Goal: Task Accomplishment & Management: Use online tool/utility

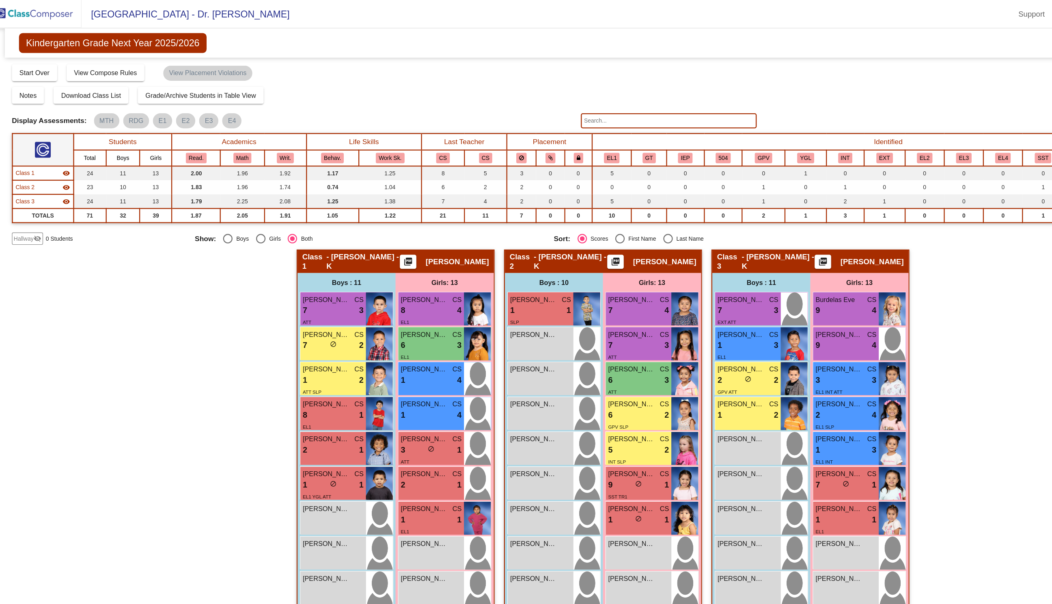
click at [71, 17] on img at bounding box center [40, 12] width 81 height 24
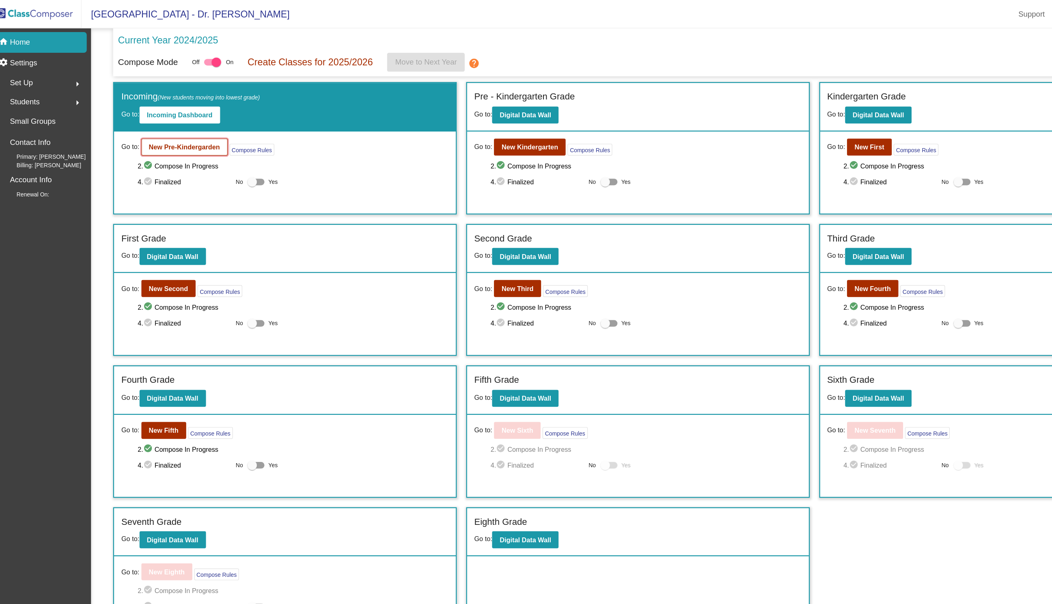
click at [186, 124] on b "New Pre-Kindergarden" at bounding box center [169, 126] width 61 height 6
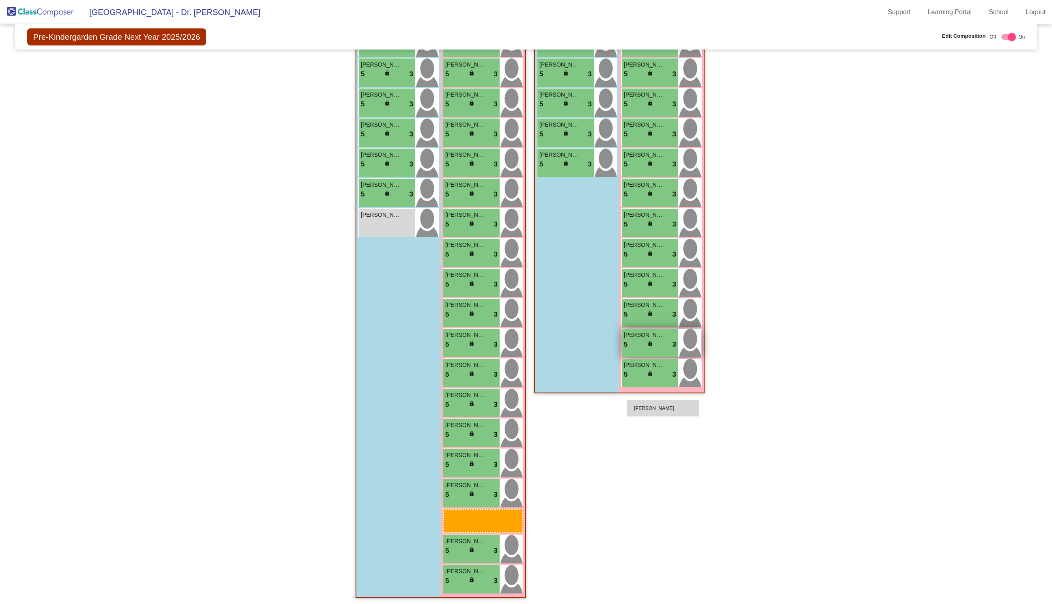
scroll to position [217, 0]
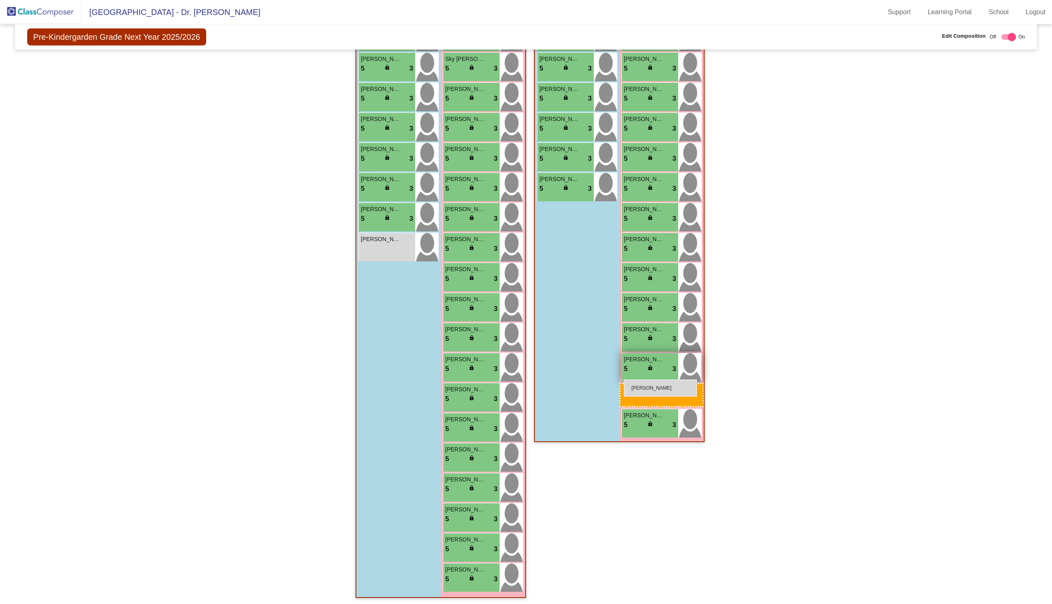
drag, startPoint x: 472, startPoint y: 571, endPoint x: 624, endPoint y: 380, distance: 244.4
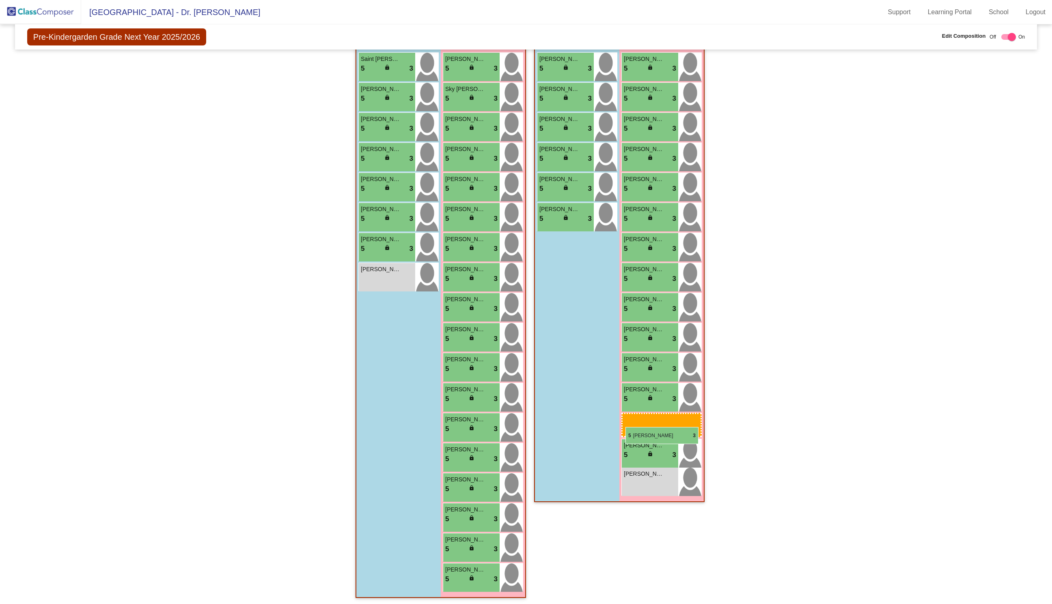
drag, startPoint x: 484, startPoint y: 569, endPoint x: 625, endPoint y: 427, distance: 200.0
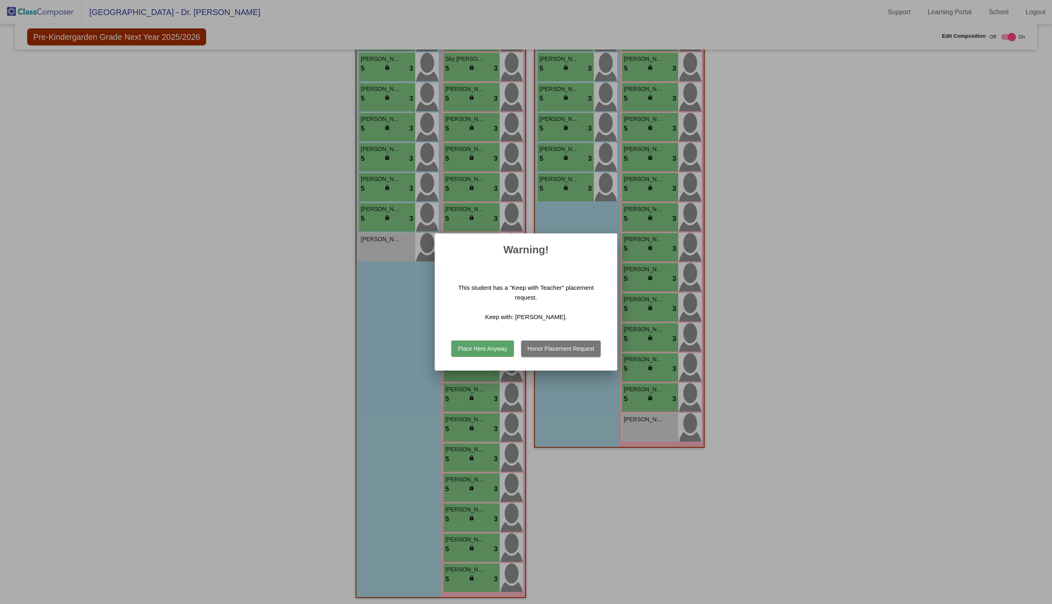
click at [541, 348] on button "Honor Placement Request" at bounding box center [561, 349] width 80 height 16
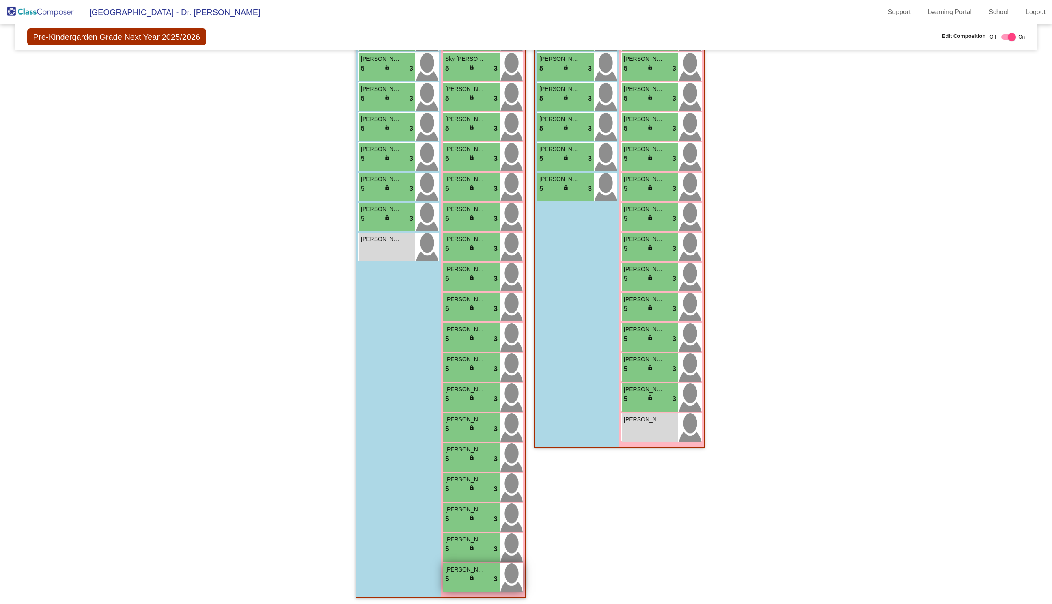
click at [455, 571] on span "[PERSON_NAME]" at bounding box center [465, 569] width 41 height 9
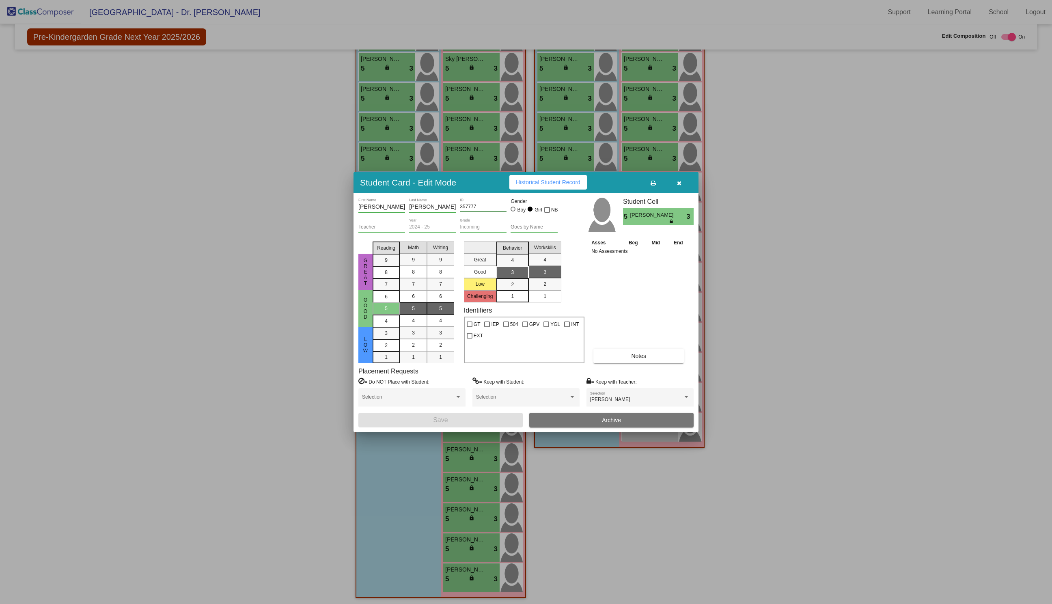
click at [674, 181] on button "button" at bounding box center [679, 182] width 26 height 15
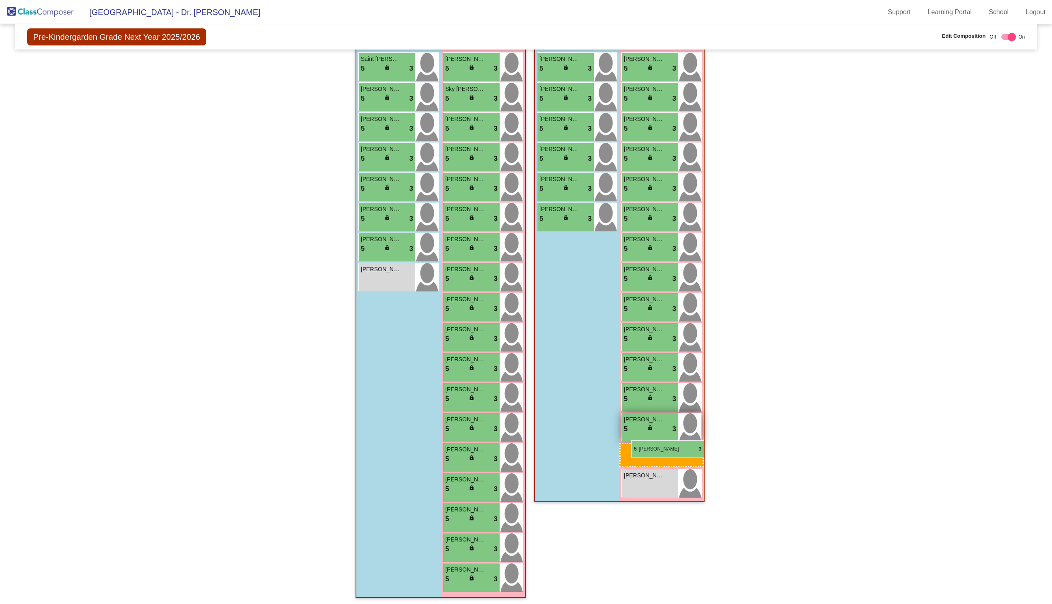
drag, startPoint x: 468, startPoint y: 538, endPoint x: 631, endPoint y: 439, distance: 190.9
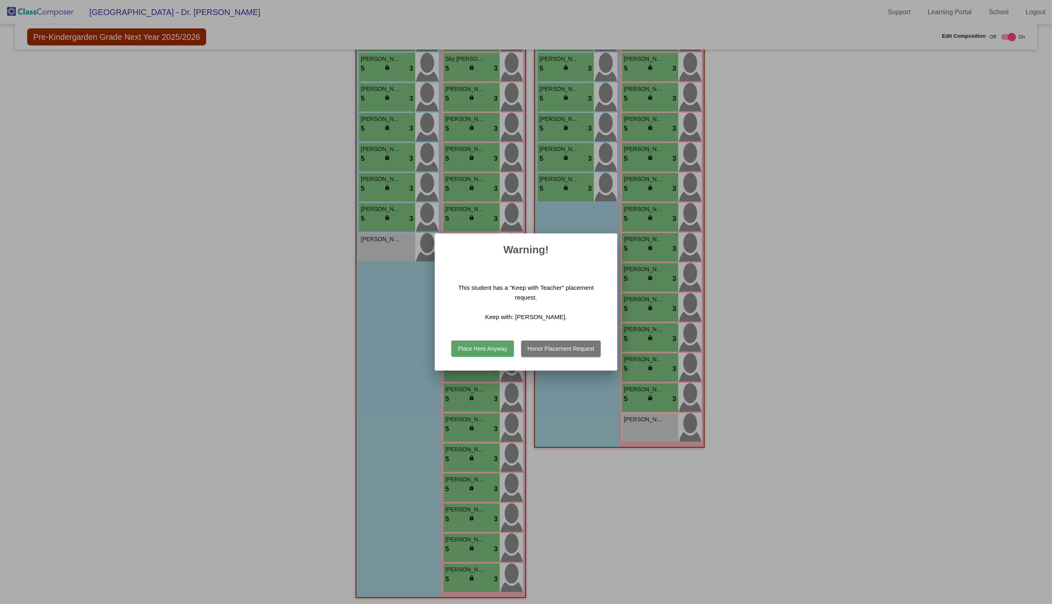
click at [539, 347] on button "Honor Placement Request" at bounding box center [561, 349] width 80 height 16
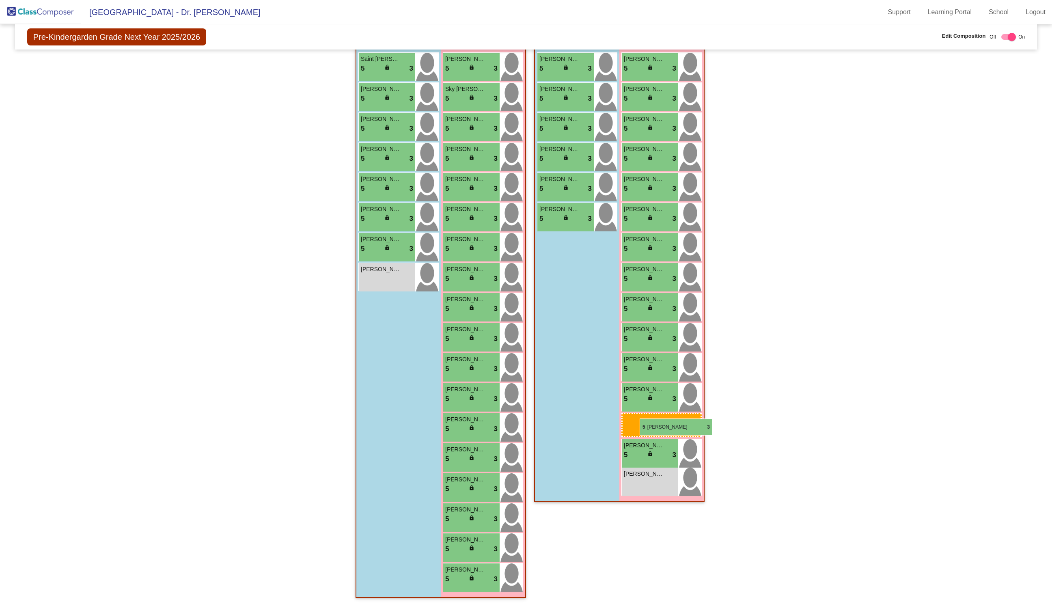
drag, startPoint x: 464, startPoint y: 455, endPoint x: 640, endPoint y: 418, distance: 180.1
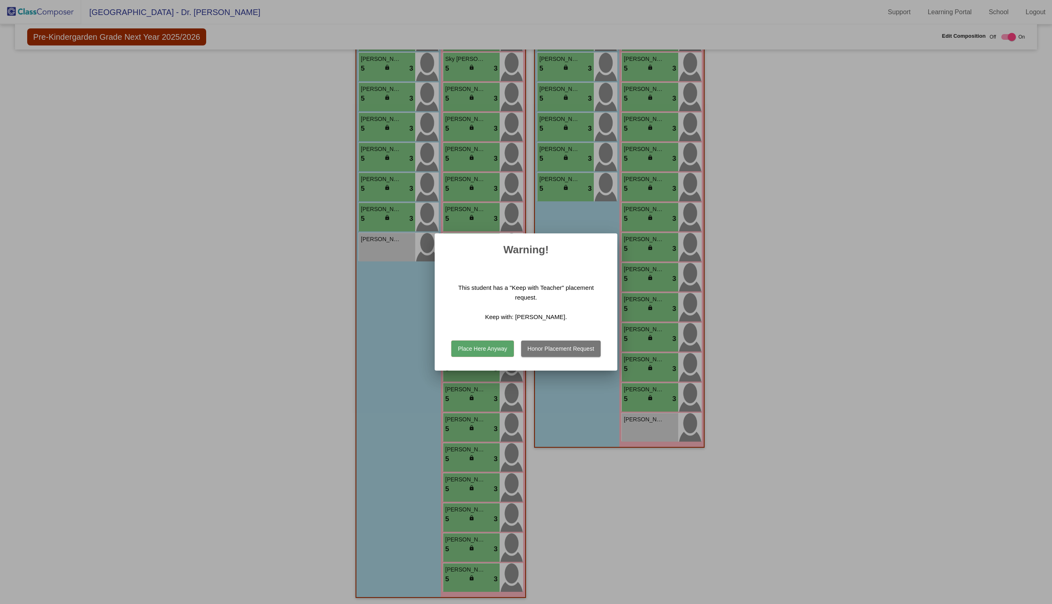
click at [553, 351] on button "Honor Placement Request" at bounding box center [561, 349] width 80 height 16
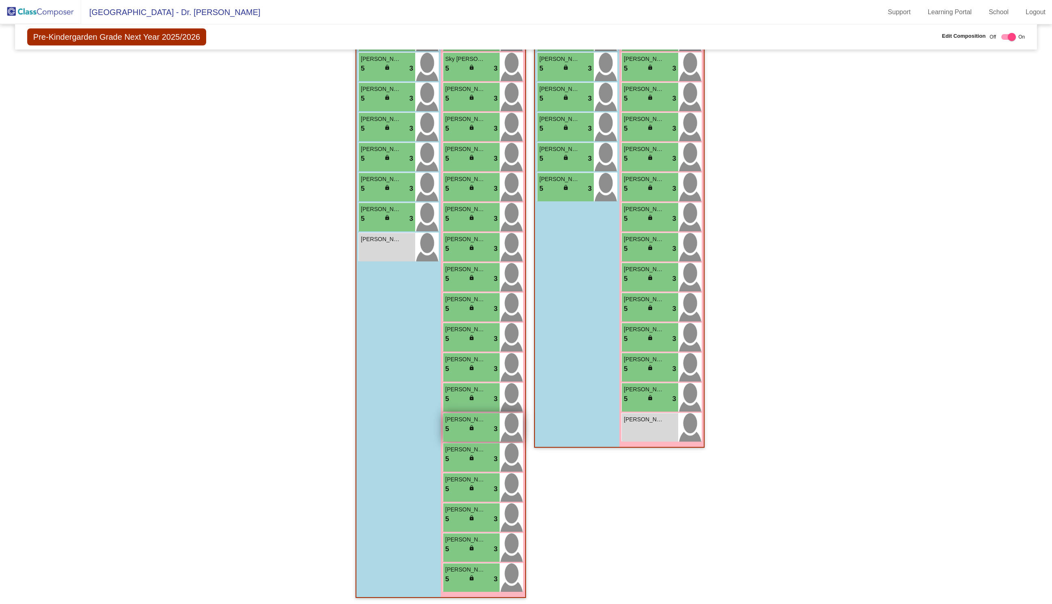
click at [466, 426] on div "5 lock do_not_disturb_alt 3" at bounding box center [471, 429] width 52 height 11
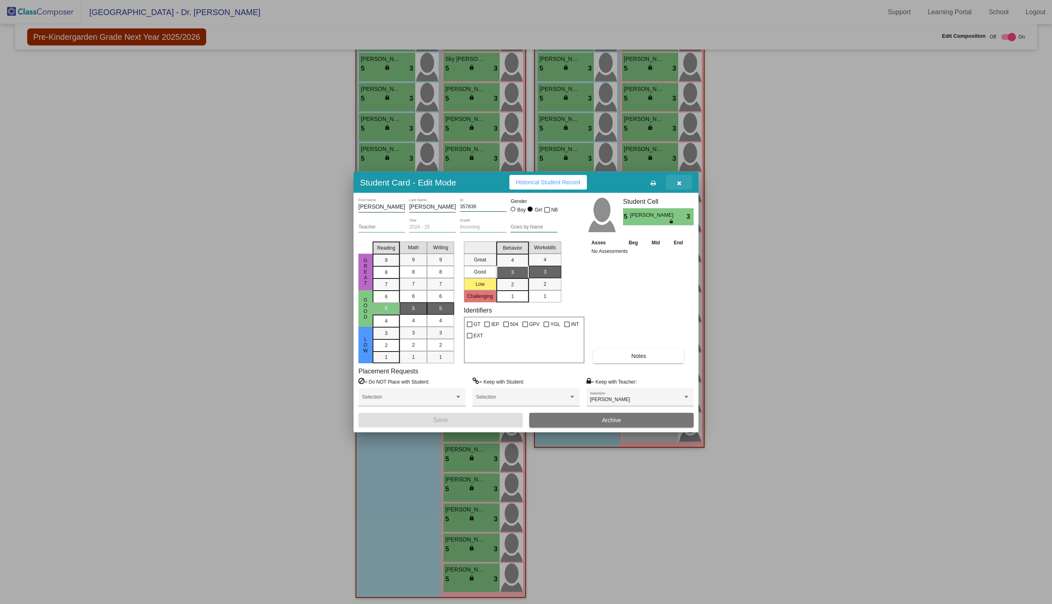
click at [679, 179] on span "button" at bounding box center [679, 182] width 4 height 6
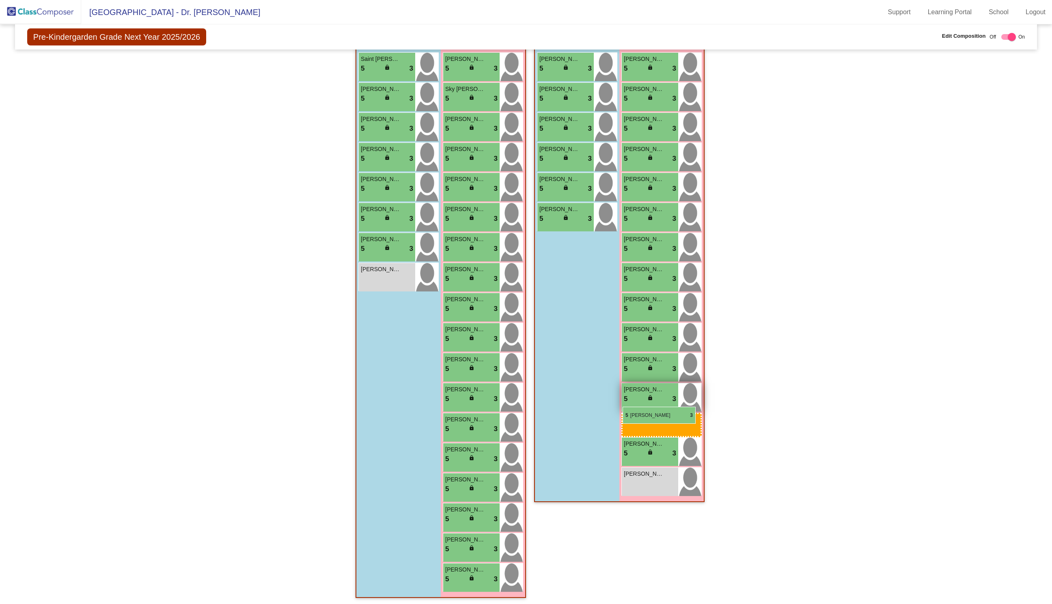
drag, startPoint x: 459, startPoint y: 357, endPoint x: 623, endPoint y: 407, distance: 170.5
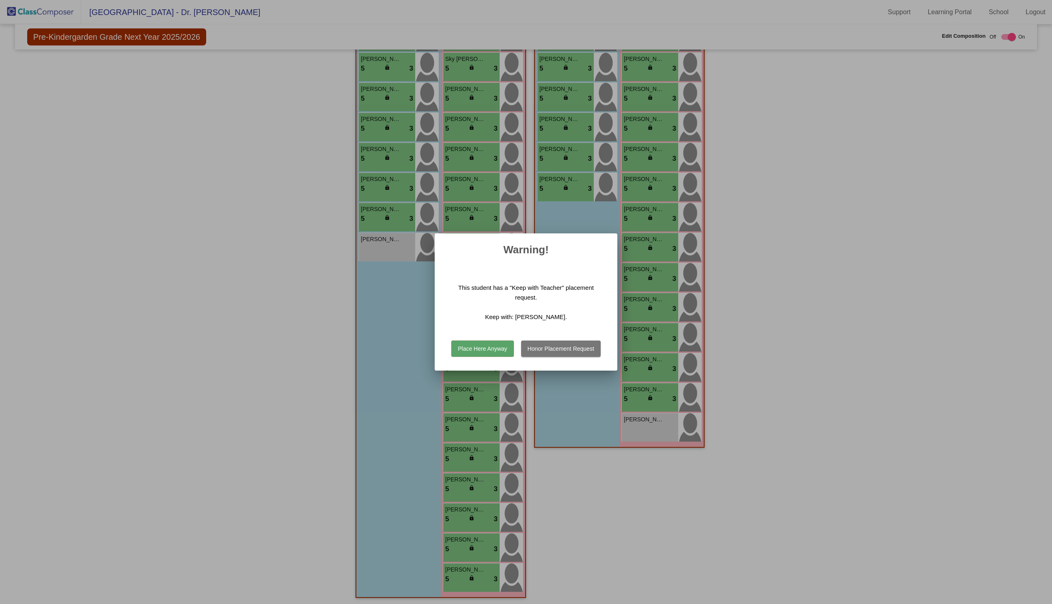
click at [543, 348] on button "Honor Placement Request" at bounding box center [561, 349] width 80 height 16
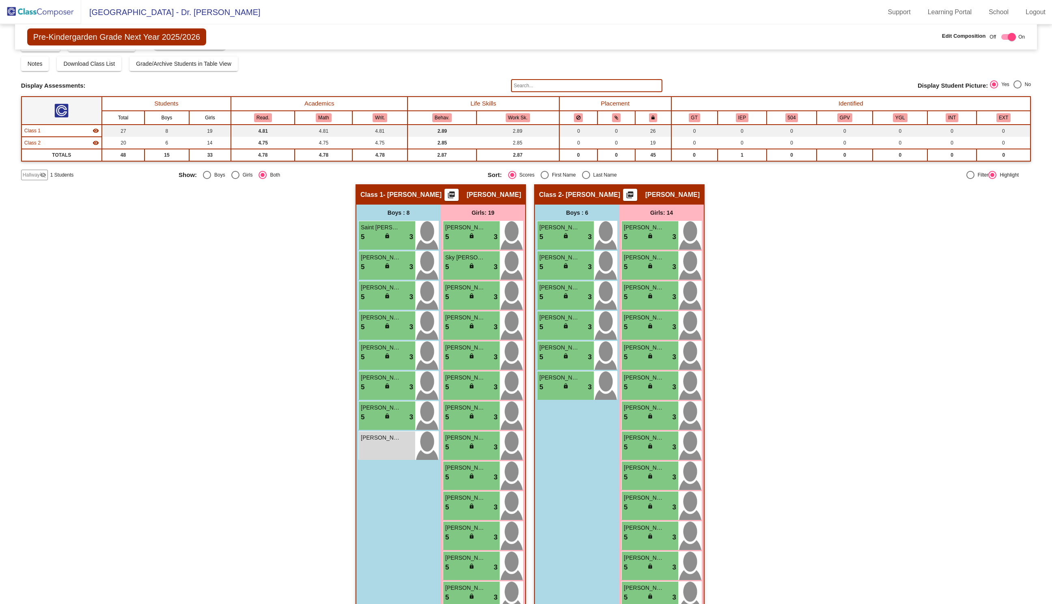
scroll to position [0, 0]
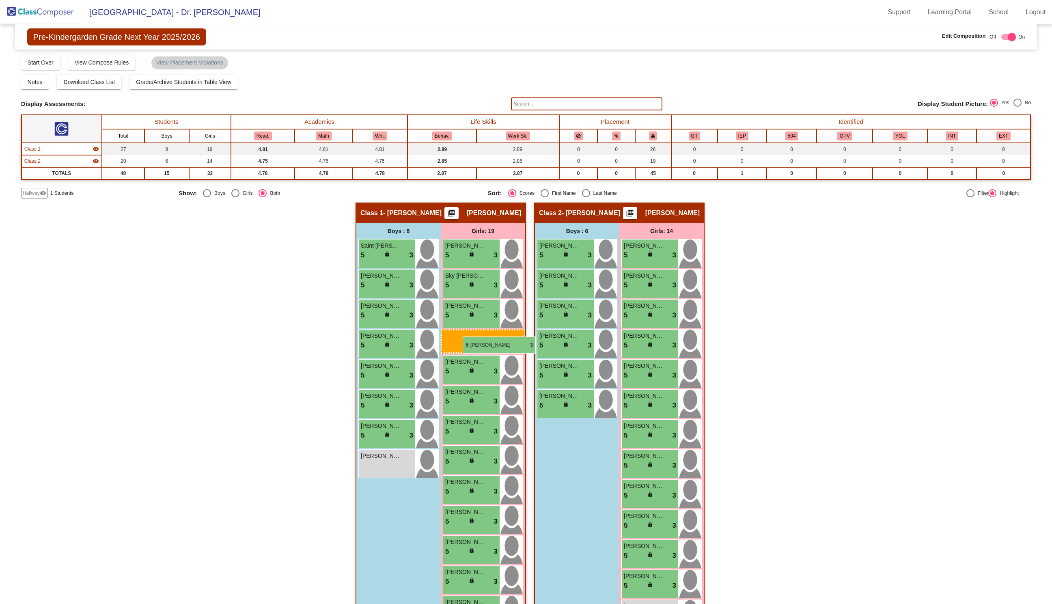
drag, startPoint x: 644, startPoint y: 309, endPoint x: 463, endPoint y: 336, distance: 183.1
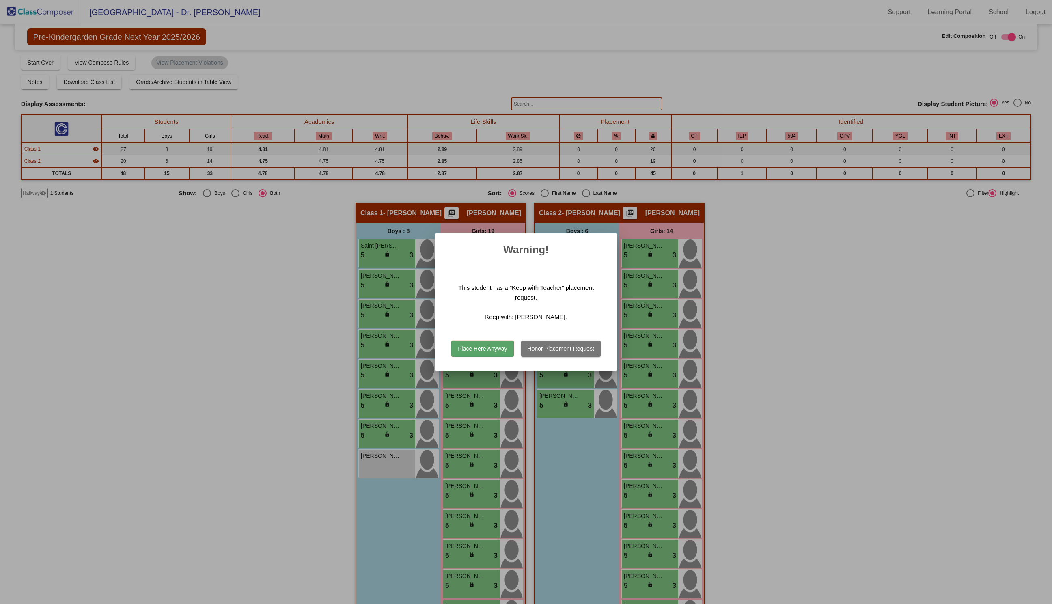
click at [538, 348] on button "Honor Placement Request" at bounding box center [561, 349] width 80 height 16
